Goal: Task Accomplishment & Management: Manage account settings

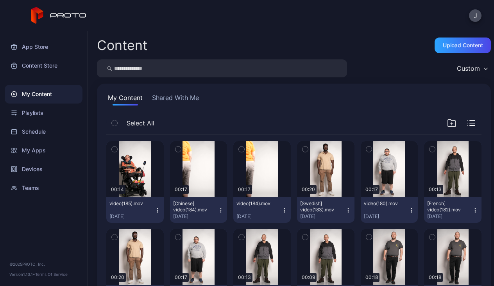
click at [158, 210] on icon "button" at bounding box center [157, 210] width 0 height 0
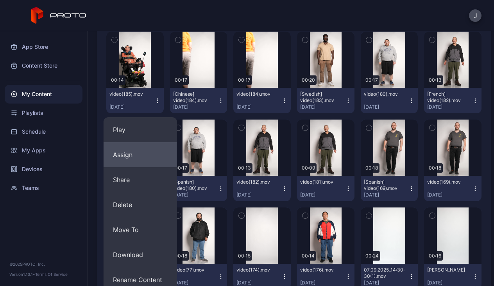
scroll to position [113, 0]
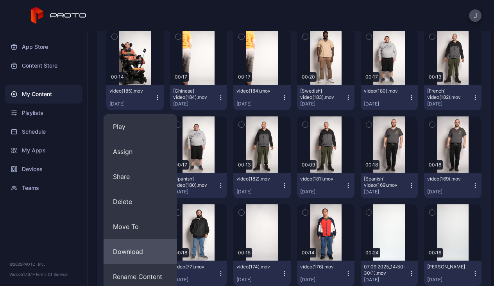
click at [136, 251] on button "Download" at bounding box center [141, 251] width 74 height 25
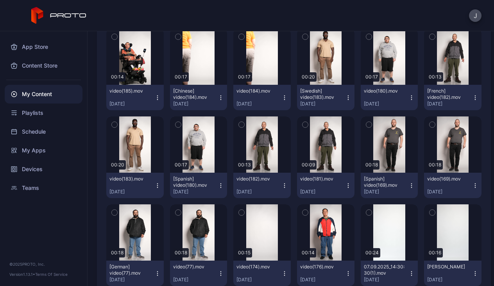
click at [221, 99] on icon "button" at bounding box center [221, 99] width 0 height 0
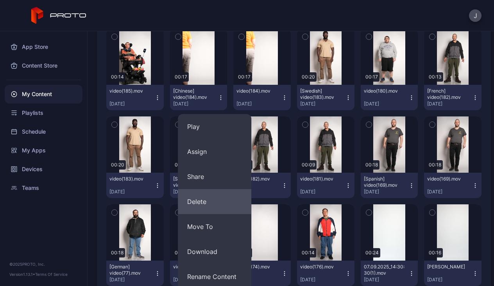
click at [208, 208] on button "Delete" at bounding box center [215, 201] width 74 height 25
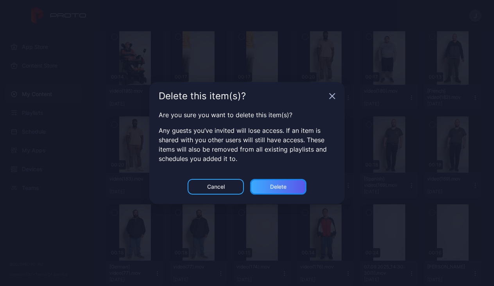
click at [289, 192] on div "Delete" at bounding box center [278, 187] width 56 height 16
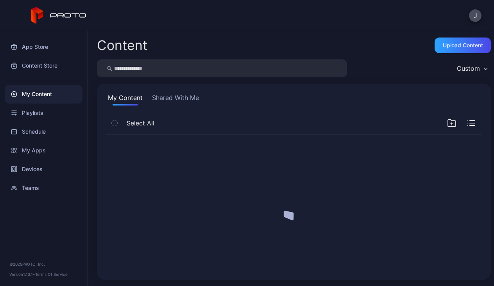
scroll to position [0, 0]
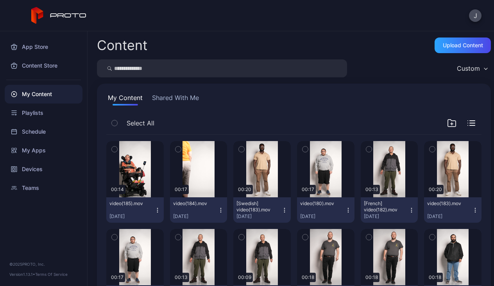
click at [224, 210] on icon "button" at bounding box center [221, 210] width 6 height 6
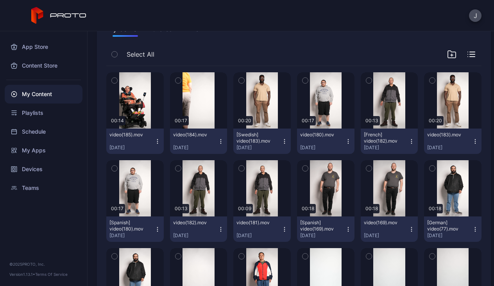
scroll to position [82, 0]
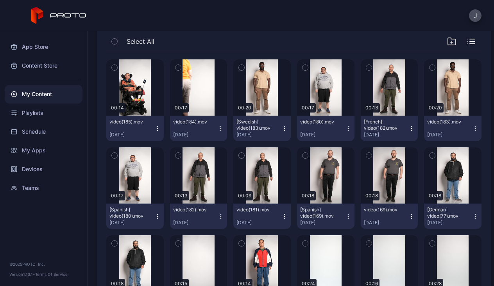
click at [218, 128] on div "video(184).mov [DATE]" at bounding box center [195, 128] width 45 height 19
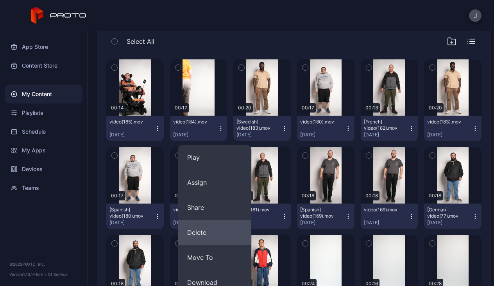
click at [207, 234] on button "Delete" at bounding box center [215, 232] width 74 height 25
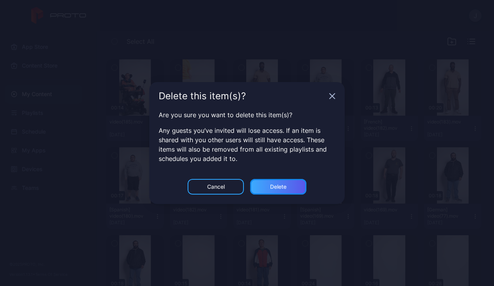
click at [275, 184] on div "Delete" at bounding box center [278, 187] width 16 height 6
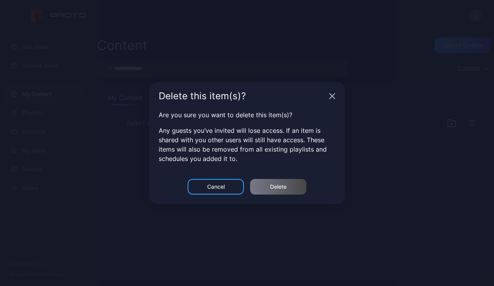
scroll to position [0, 0]
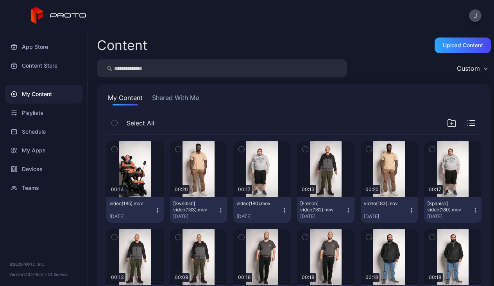
click at [179, 150] on icon "button" at bounding box center [178, 149] width 2 height 1
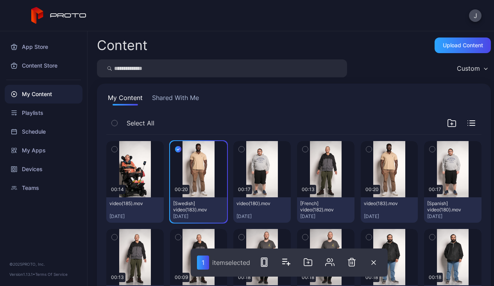
click at [244, 151] on icon "button" at bounding box center [241, 149] width 5 height 9
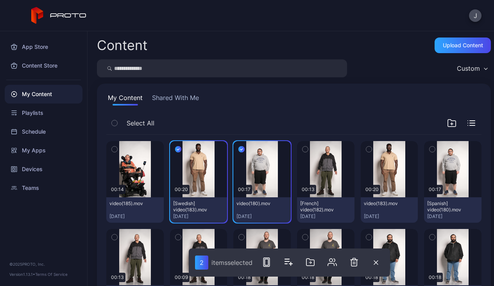
click at [308, 150] on icon "button" at bounding box center [305, 149] width 5 height 9
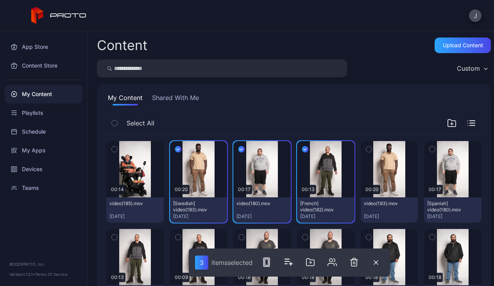
click at [372, 151] on icon "button" at bounding box center [368, 149] width 5 height 9
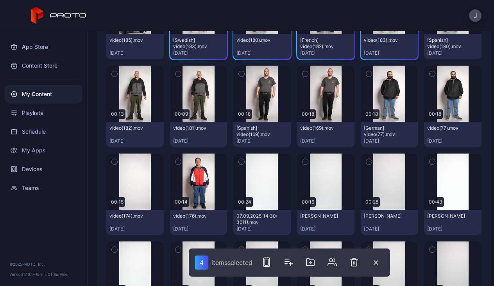
scroll to position [165, 0]
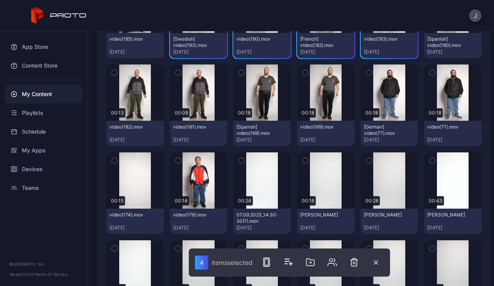
click at [117, 73] on icon "button" at bounding box center [114, 72] width 5 height 9
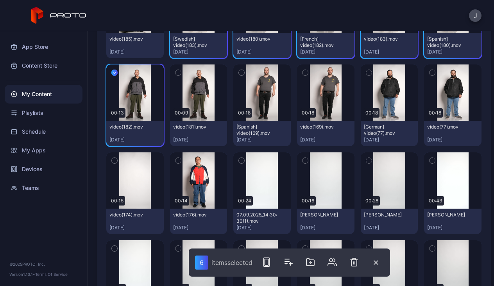
click at [181, 73] on icon "button" at bounding box center [178, 72] width 5 height 9
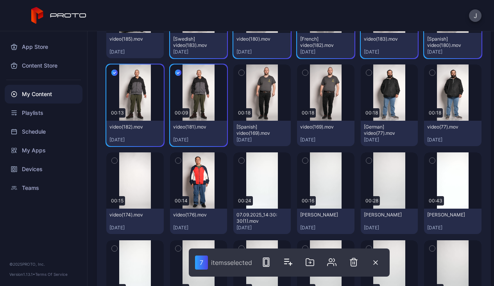
click at [244, 74] on icon "button" at bounding box center [241, 72] width 5 height 9
click at [308, 75] on icon "button" at bounding box center [305, 72] width 5 height 9
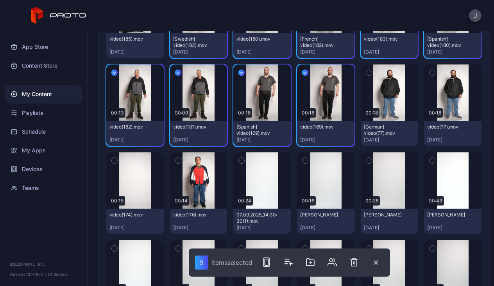
click at [179, 161] on icon "button" at bounding box center [178, 160] width 2 height 1
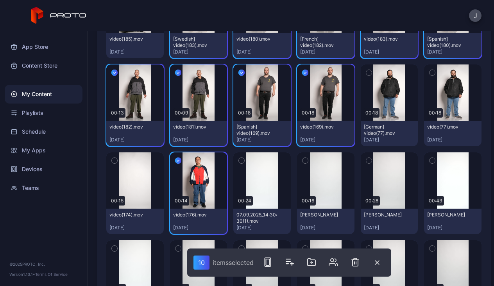
click at [424, 81] on button "button" at bounding box center [432, 73] width 16 height 16
click at [366, 77] on icon "button" at bounding box center [368, 72] width 5 height 9
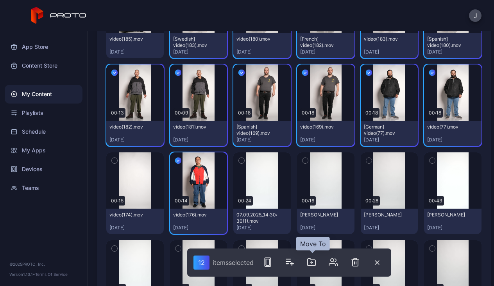
click at [314, 260] on icon "button" at bounding box center [312, 262] width 8 height 7
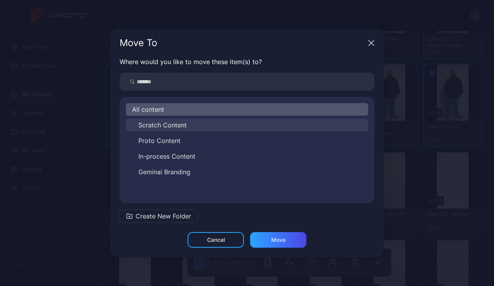
click at [170, 126] on span "Scratch Content" at bounding box center [162, 124] width 49 height 9
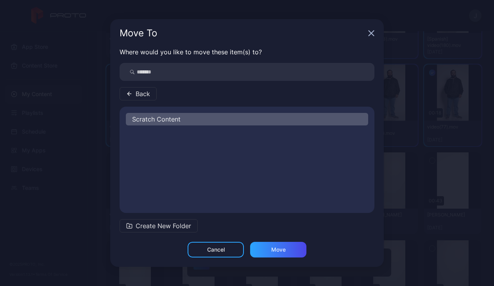
click at [170, 126] on div "Scratch Content" at bounding box center [247, 160] width 255 height 94
drag, startPoint x: 170, startPoint y: 126, endPoint x: 137, endPoint y: 93, distance: 46.2
click at [137, 93] on span "Back" at bounding box center [143, 93] width 14 height 9
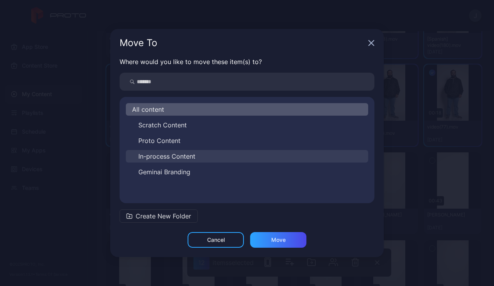
click at [160, 157] on span "In-process Content" at bounding box center [166, 156] width 57 height 9
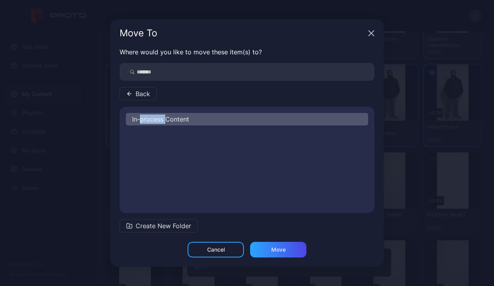
click at [160, 157] on div "In-process Content" at bounding box center [247, 160] width 255 height 94
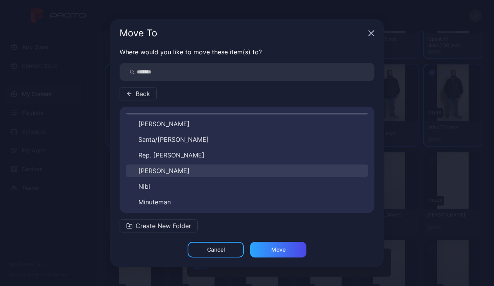
scroll to position [0, 0]
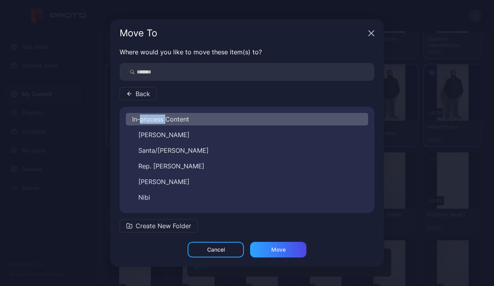
click at [140, 93] on span "Back" at bounding box center [143, 93] width 14 height 9
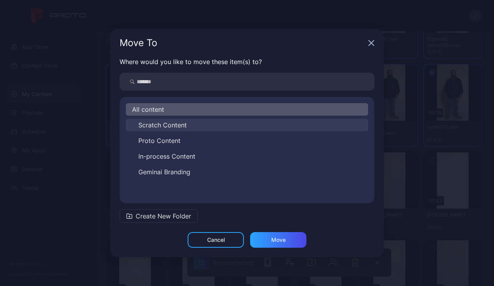
click at [153, 126] on span "Scratch Content" at bounding box center [162, 124] width 49 height 9
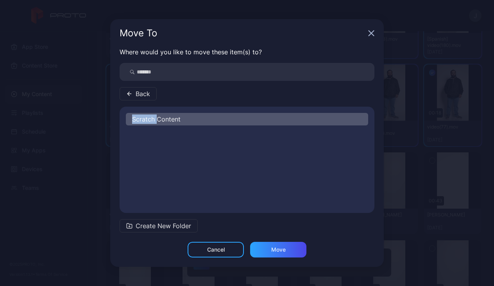
click at [153, 126] on div "Scratch Content" at bounding box center [247, 160] width 255 height 94
drag, startPoint x: 153, startPoint y: 126, endPoint x: 153, endPoint y: 136, distance: 9.8
click at [153, 136] on span "Various Tests & Guests" at bounding box center [172, 134] width 68 height 9
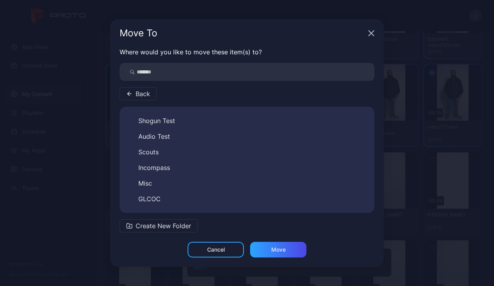
scroll to position [59, 0]
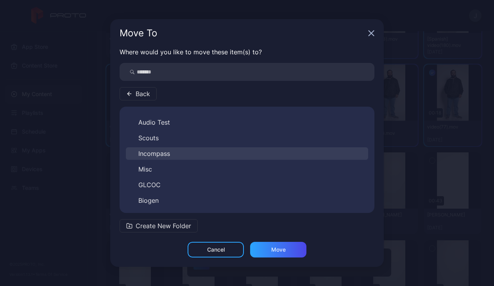
click at [167, 150] on span "Incompass" at bounding box center [154, 153] width 32 height 9
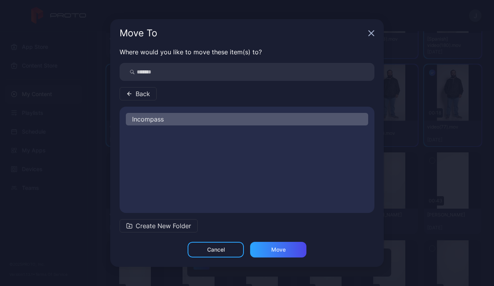
scroll to position [0, 0]
click at [151, 224] on span "Create New Folder" at bounding box center [164, 225] width 56 height 9
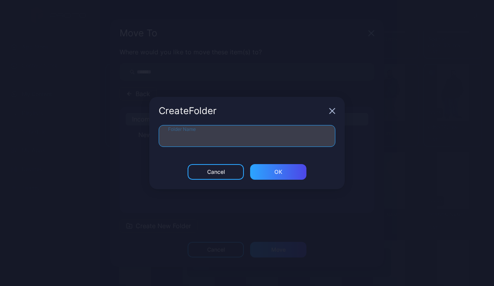
click at [186, 137] on input "Folder Name" at bounding box center [247, 136] width 177 height 22
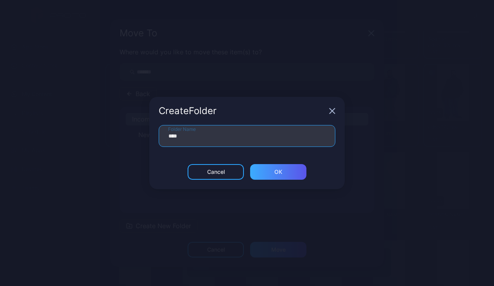
type input "****"
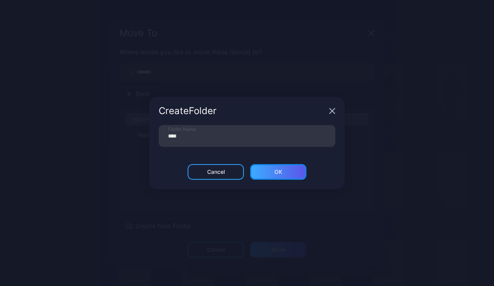
click at [284, 170] on div "ОК" at bounding box center [278, 172] width 56 height 16
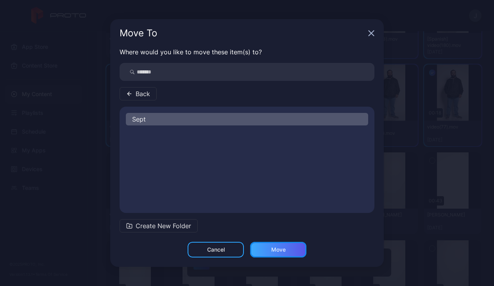
click at [271, 250] on div "Move" at bounding box center [278, 250] width 14 height 6
